Goal: Task Accomplishment & Management: Manage account settings

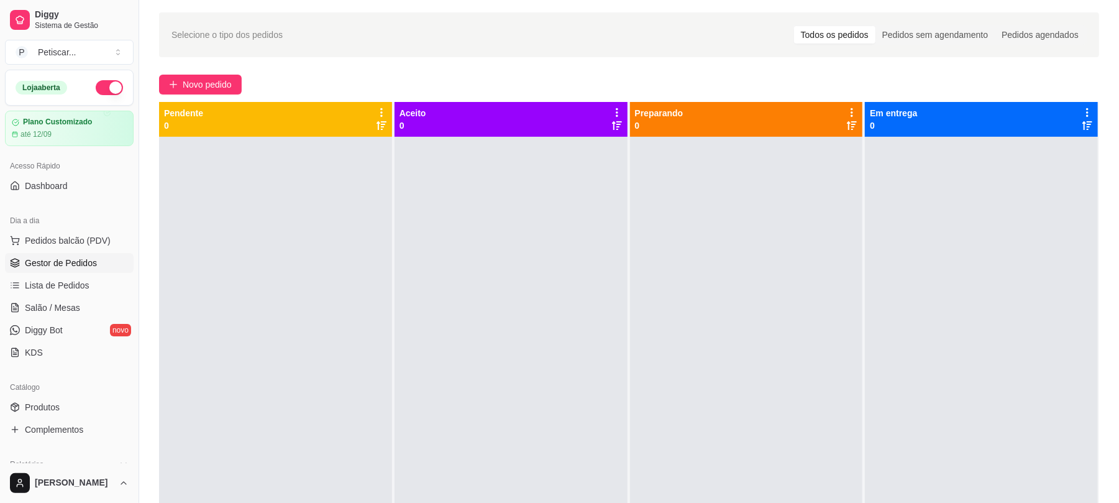
scroll to position [108, 0]
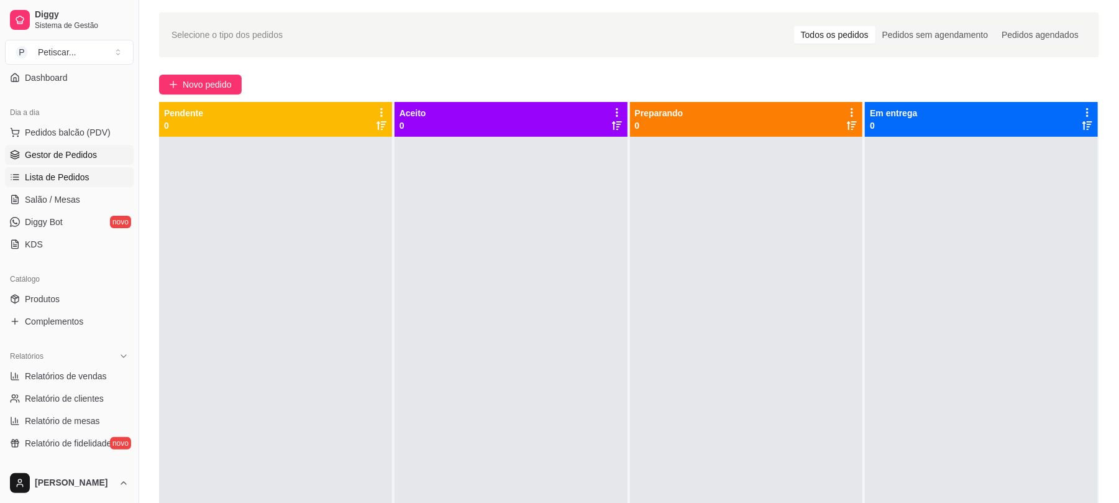
click at [75, 186] on link "Lista de Pedidos" at bounding box center [69, 177] width 129 height 20
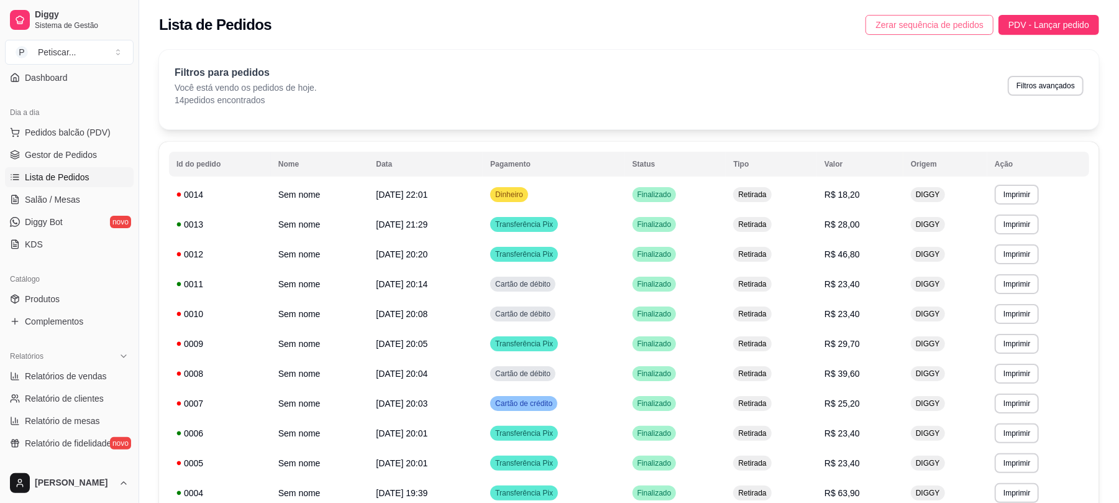
click at [946, 33] on button "Zerar sequência de pedidos" at bounding box center [930, 25] width 128 height 20
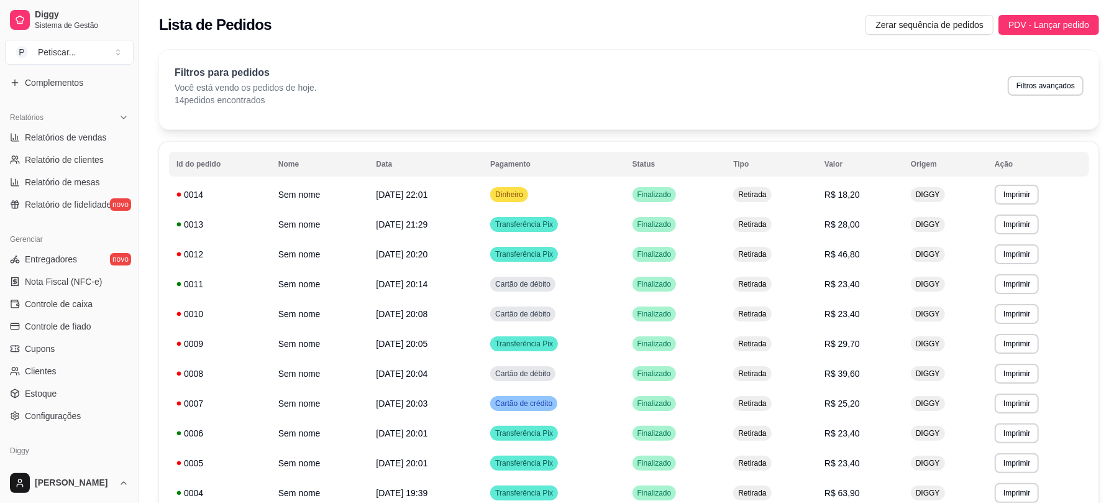
scroll to position [346, 0]
click at [65, 299] on span "Controle de caixa" at bounding box center [59, 304] width 68 height 12
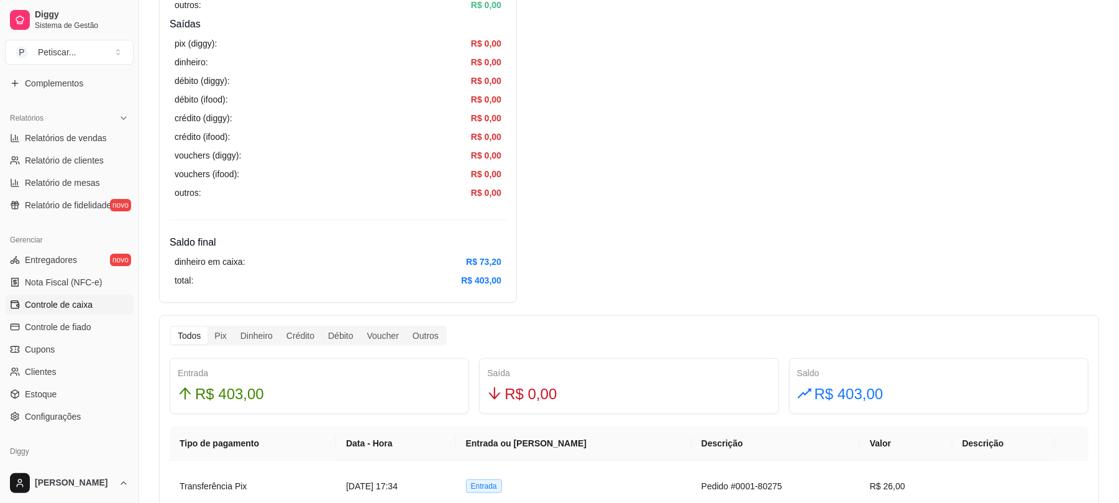
scroll to position [421, 0]
click at [396, 286] on div "total: R$ 403,00" at bounding box center [338, 281] width 327 height 14
click at [323, 158] on div "vouchers (diggy): R$ 0,00" at bounding box center [338, 156] width 327 height 14
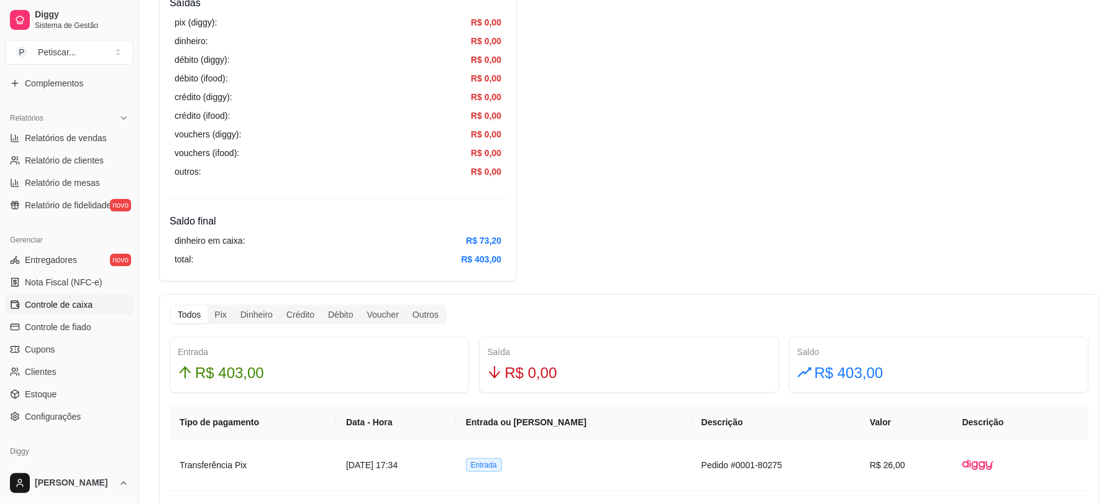
scroll to position [0, 0]
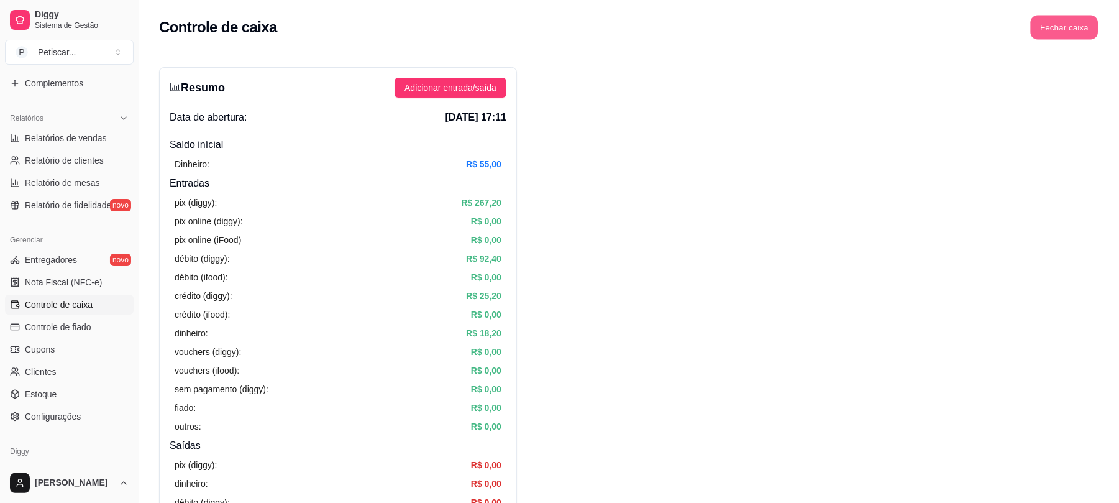
click at [1089, 38] on button "Fechar caixa" at bounding box center [1065, 28] width 68 height 24
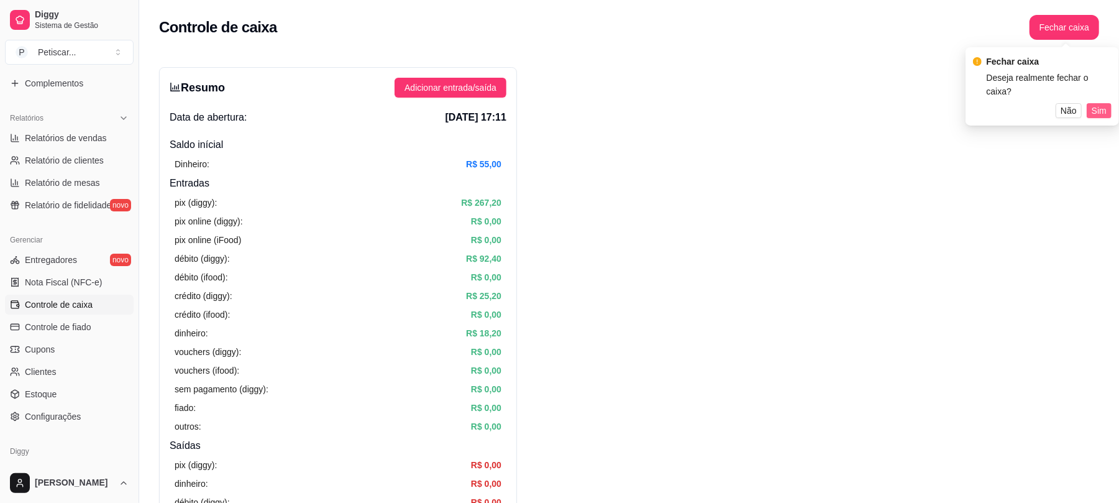
click at [1100, 104] on span "Sim" at bounding box center [1099, 111] width 15 height 14
